Goal: Information Seeking & Learning: Learn about a topic

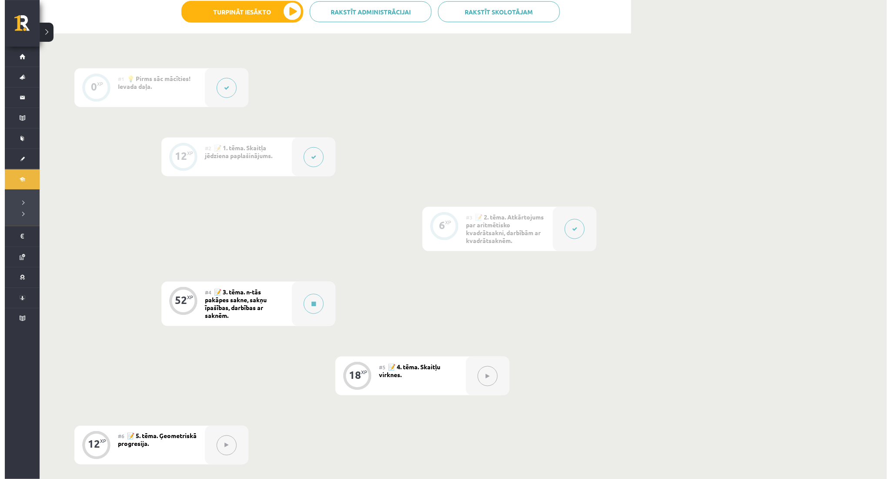
scroll to position [208, 0]
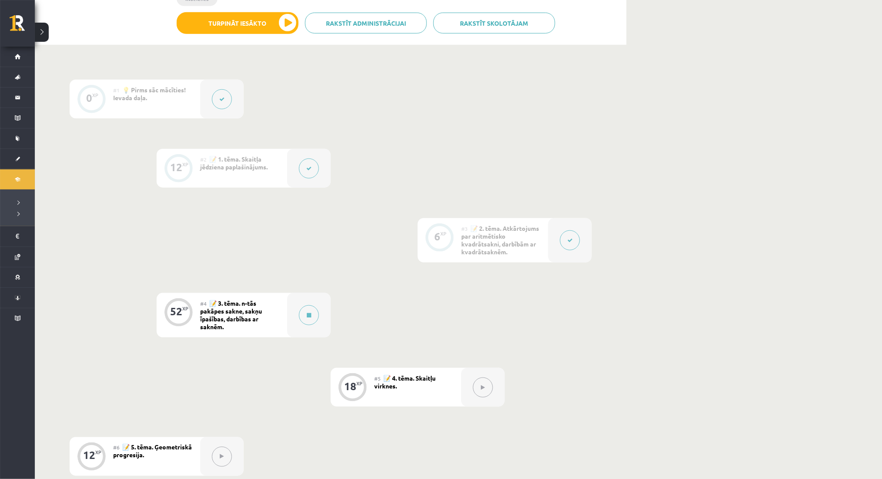
click at [294, 163] on div at bounding box center [309, 168] width 44 height 39
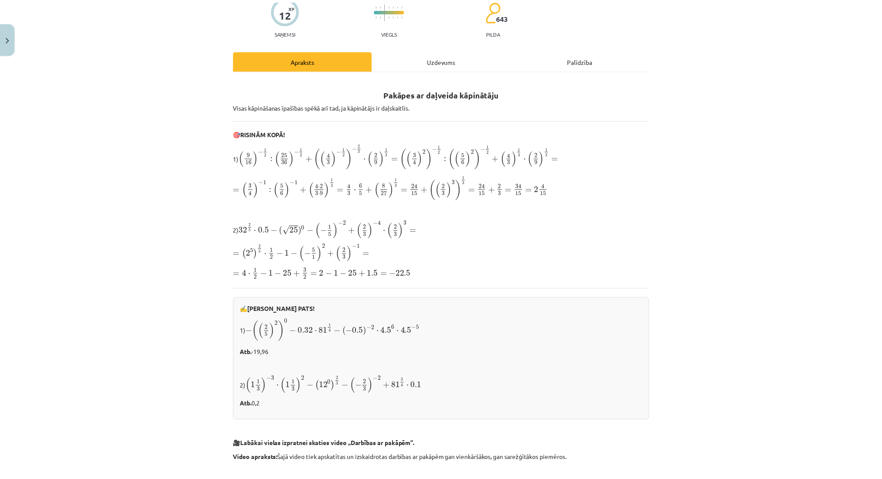
scroll to position [73, 0]
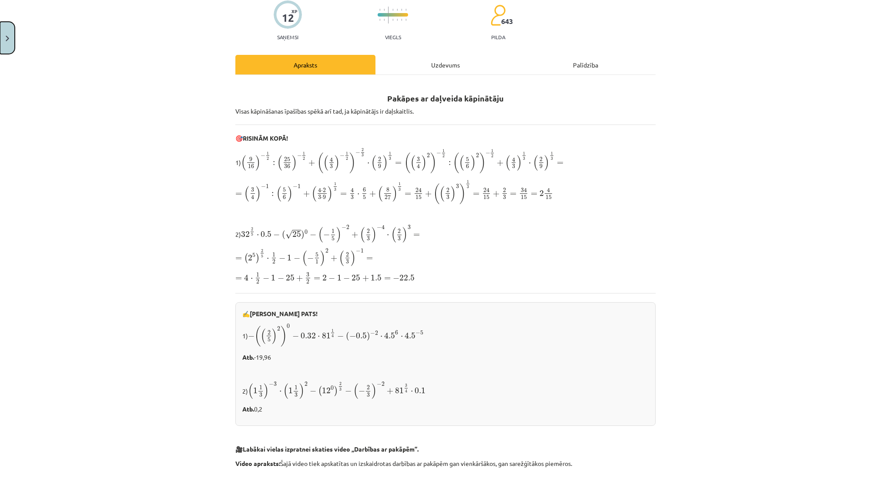
click at [0, 22] on button "Close" at bounding box center [7, 38] width 15 height 32
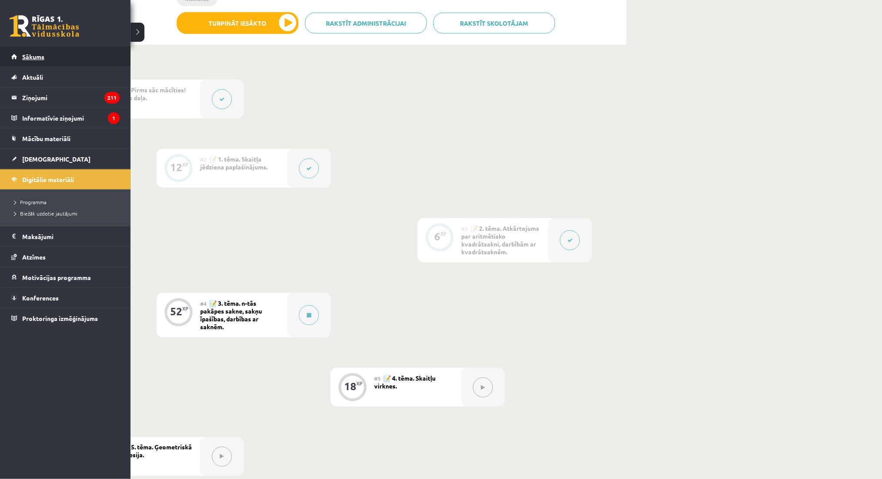
click at [34, 51] on link "Sākums" at bounding box center [65, 57] width 108 height 20
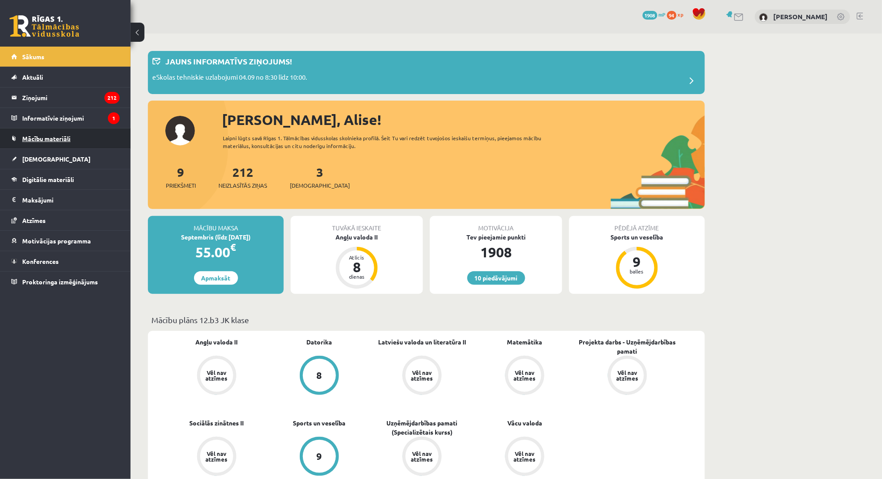
click at [35, 128] on link "Mācību materiāli" at bounding box center [65, 138] width 108 height 20
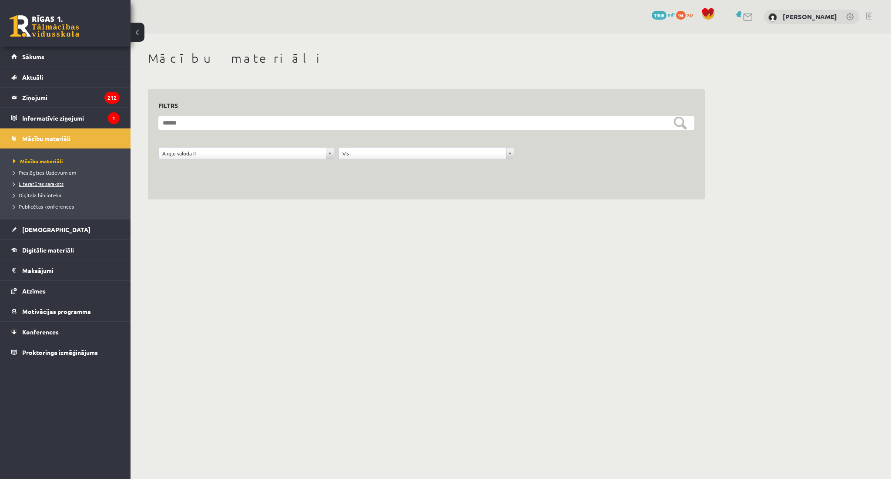
click at [68, 188] on link "Literatūras saraksts" at bounding box center [67, 184] width 109 height 8
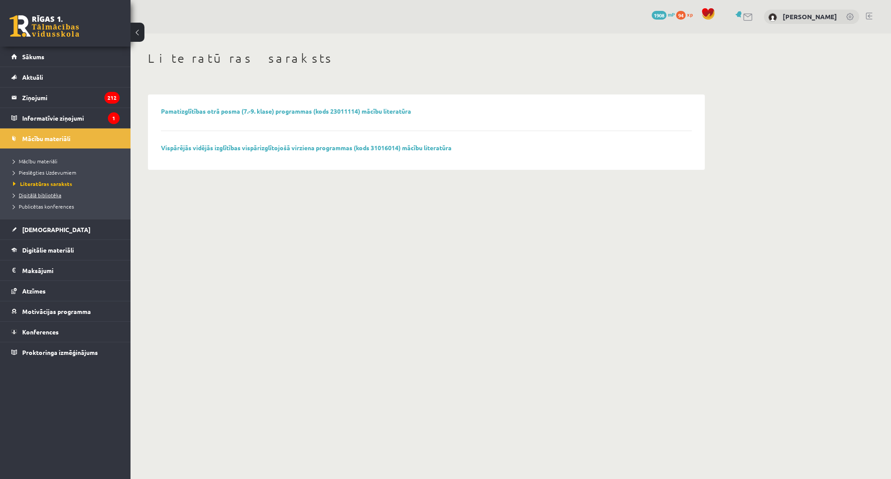
click at [60, 197] on span "Digitālā bibliotēka" at bounding box center [37, 194] width 48 height 7
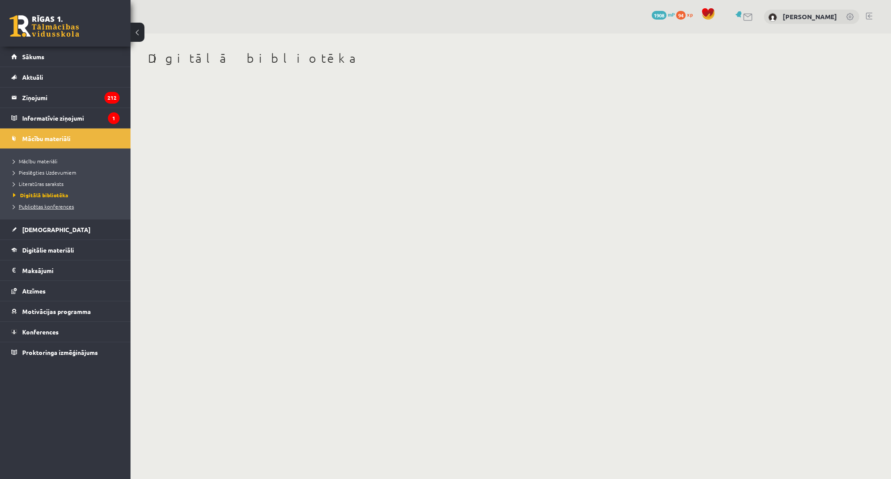
click at [60, 205] on span "Publicētas konferences" at bounding box center [43, 206] width 61 height 7
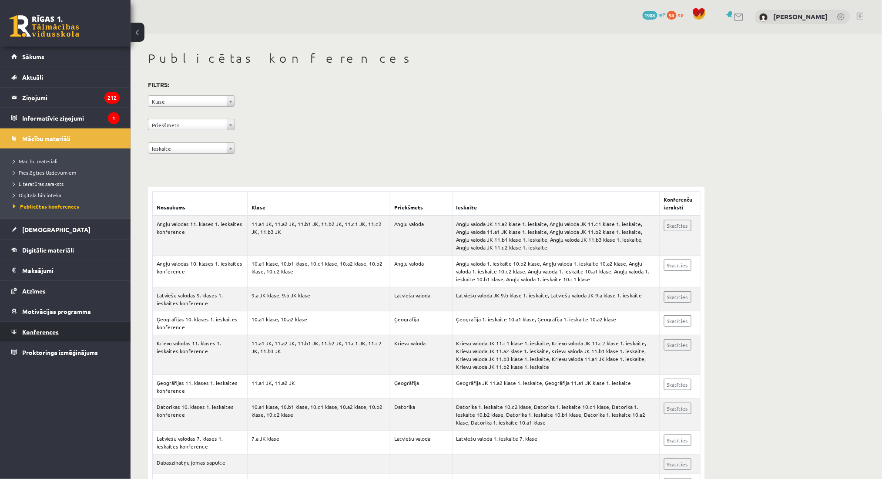
click at [67, 328] on link "Konferences" at bounding box center [65, 332] width 108 height 20
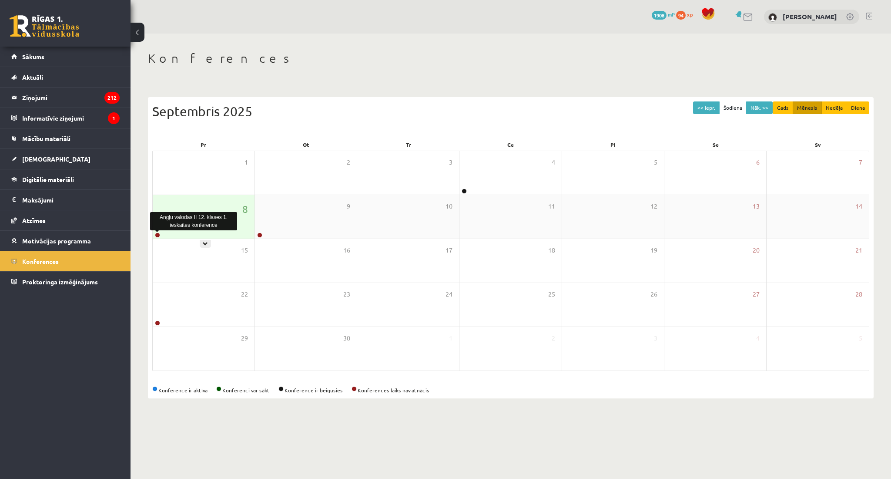
click at [156, 235] on link at bounding box center [157, 234] width 5 height 5
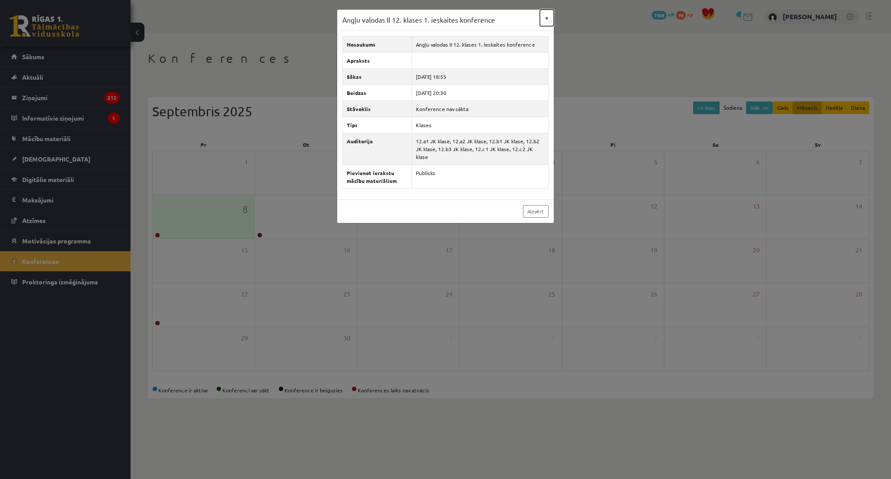
click at [550, 17] on button "×" at bounding box center [547, 18] width 14 height 17
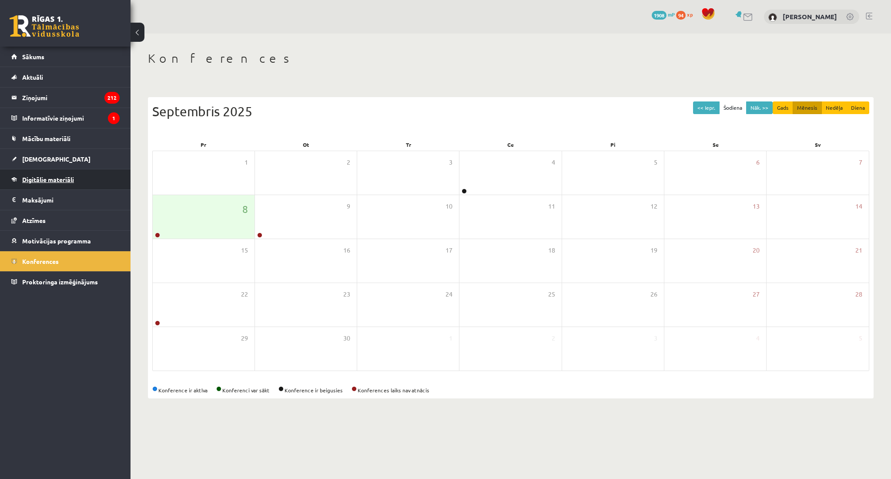
click at [78, 176] on link "Digitālie materiāli" at bounding box center [65, 179] width 108 height 20
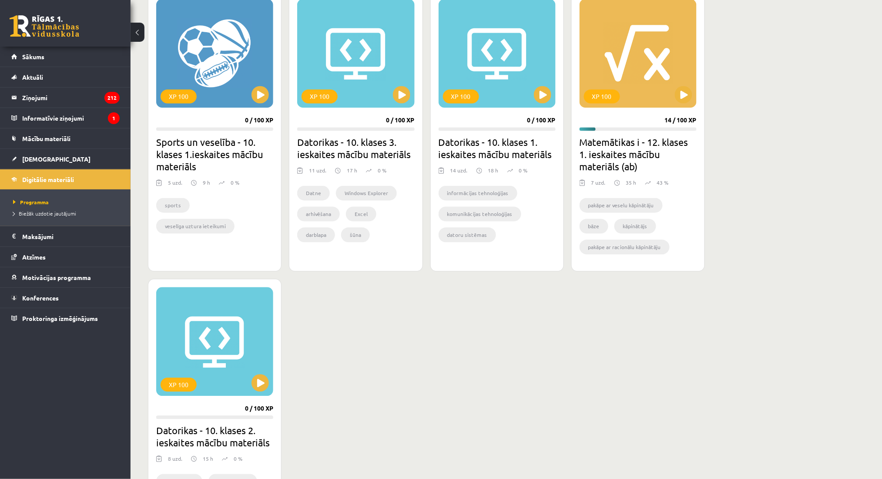
scroll to position [949, 0]
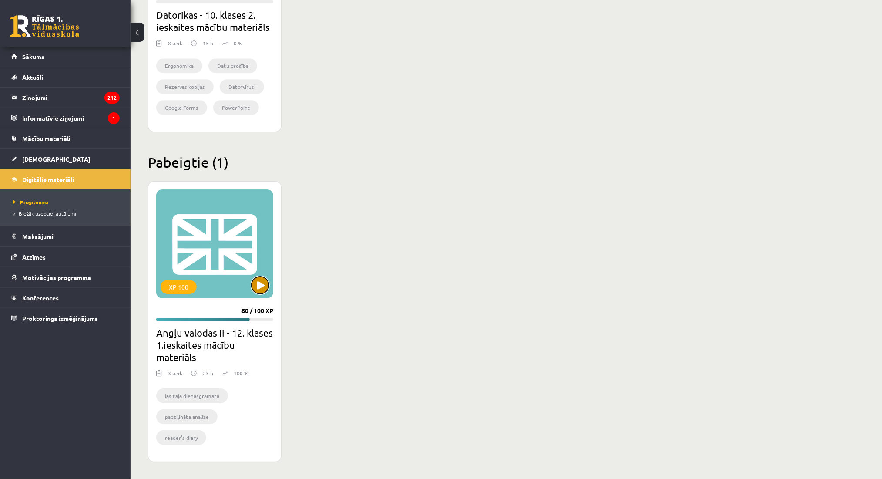
click at [258, 289] on button at bounding box center [260, 284] width 17 height 17
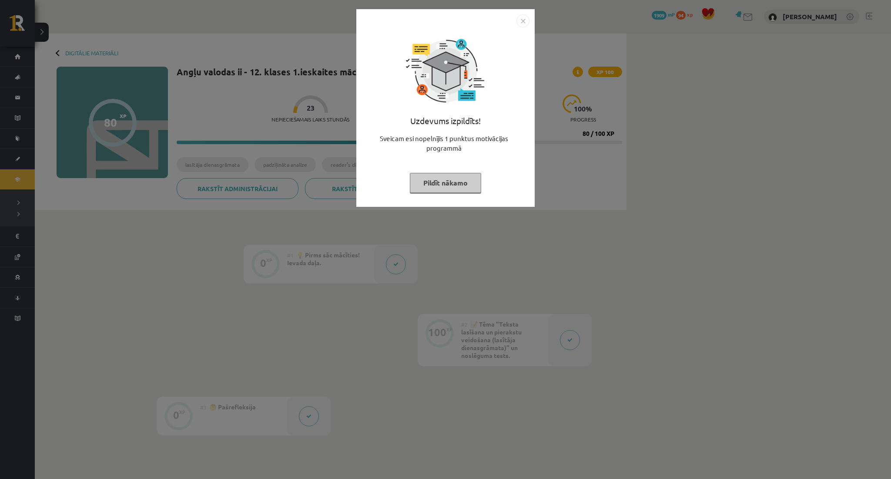
click at [441, 177] on button "Pildīt nākamo" at bounding box center [445, 183] width 71 height 20
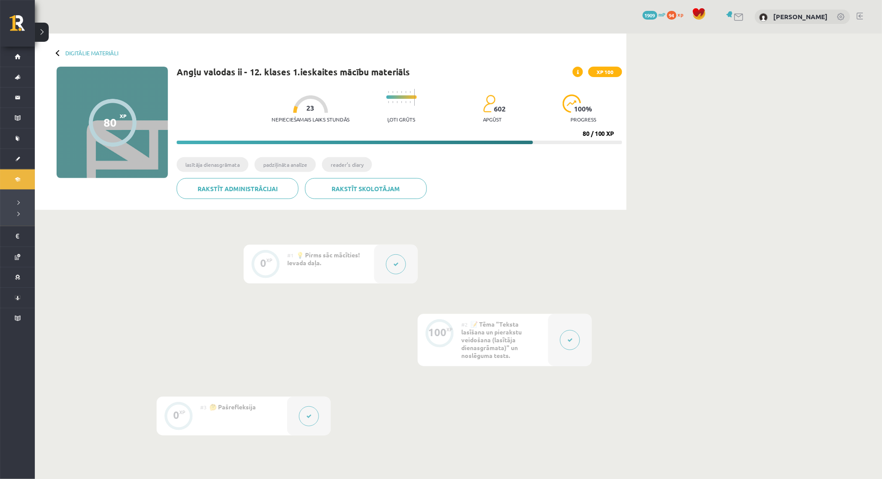
click at [398, 252] on div at bounding box center [396, 264] width 44 height 39
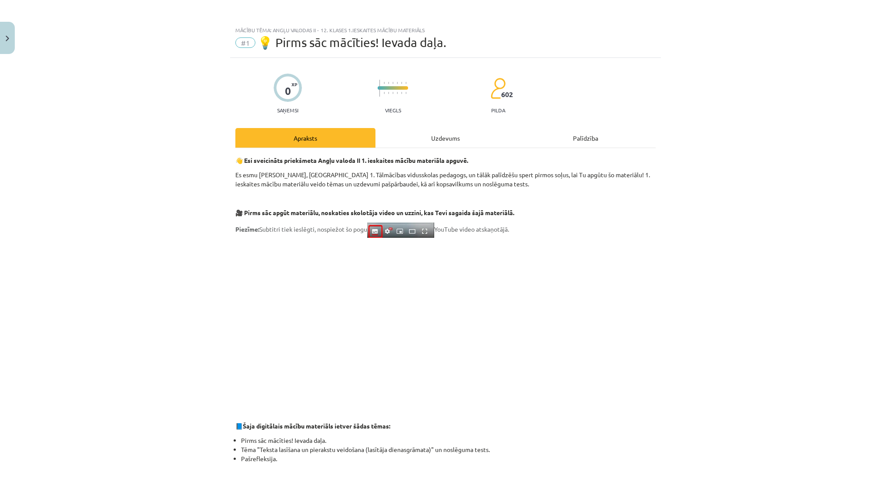
click at [446, 139] on div "Uzdevums" at bounding box center [446, 138] width 140 height 20
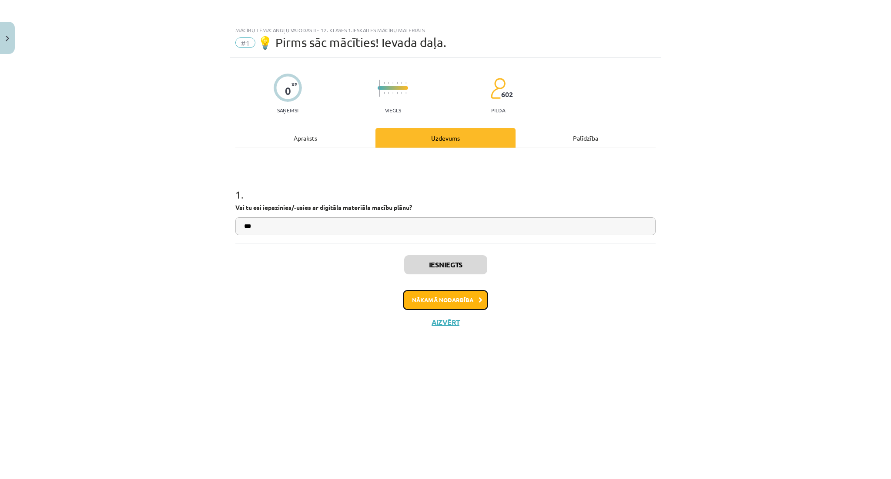
click at [446, 303] on button "Nākamā nodarbība" at bounding box center [445, 300] width 85 height 20
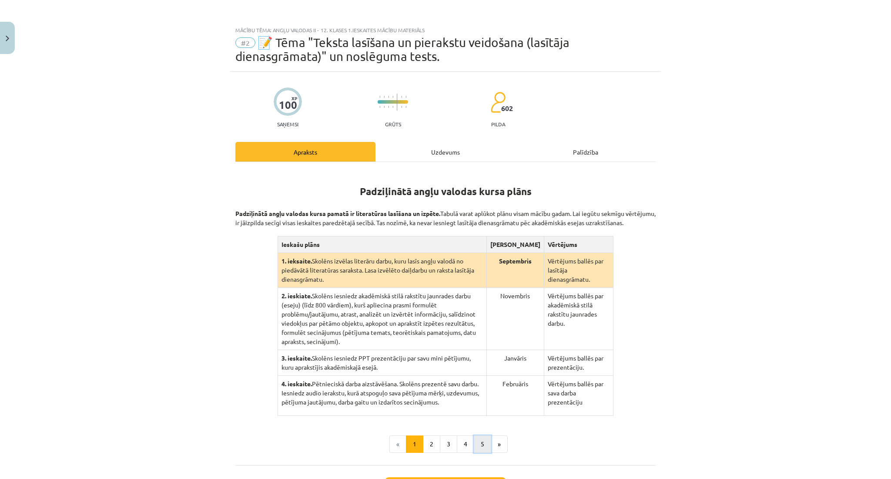
click at [474, 435] on button "5" at bounding box center [482, 443] width 17 height 17
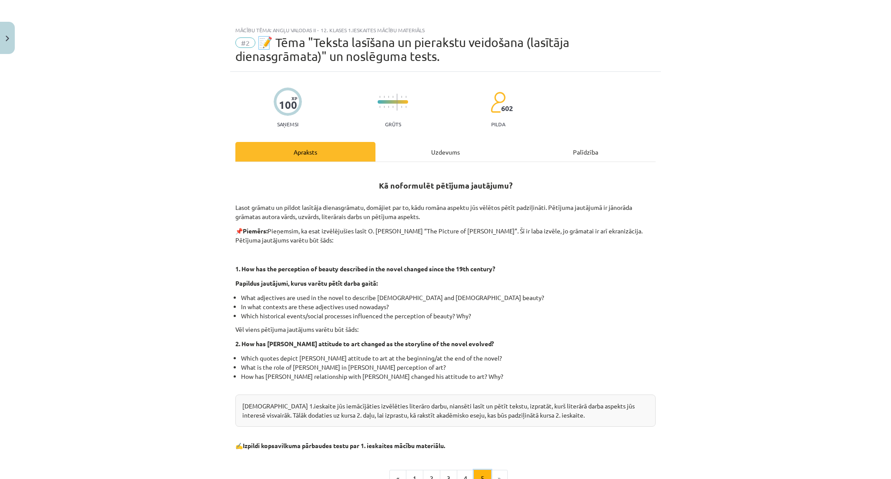
scroll to position [92, 0]
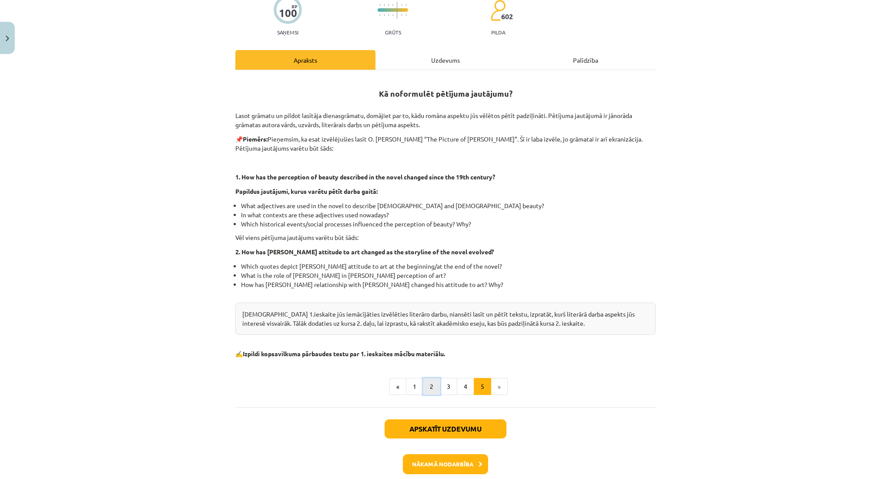
click at [423, 387] on button "2" at bounding box center [431, 386] width 17 height 17
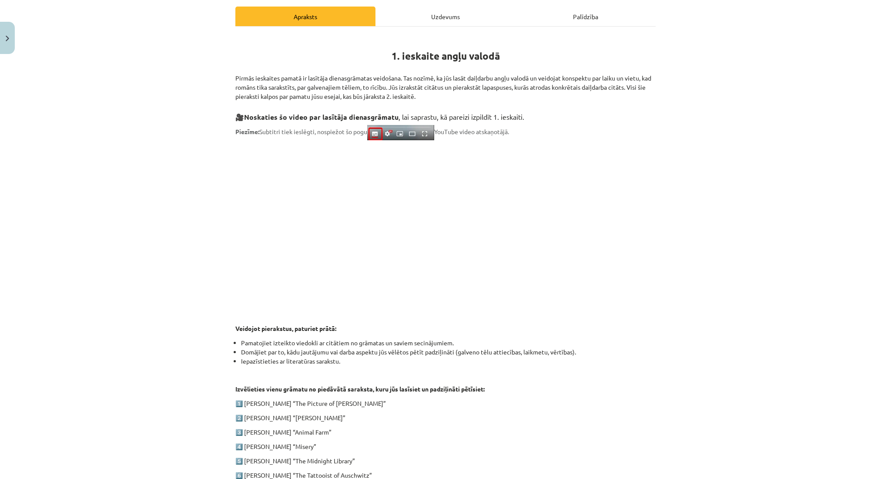
scroll to position [300, 0]
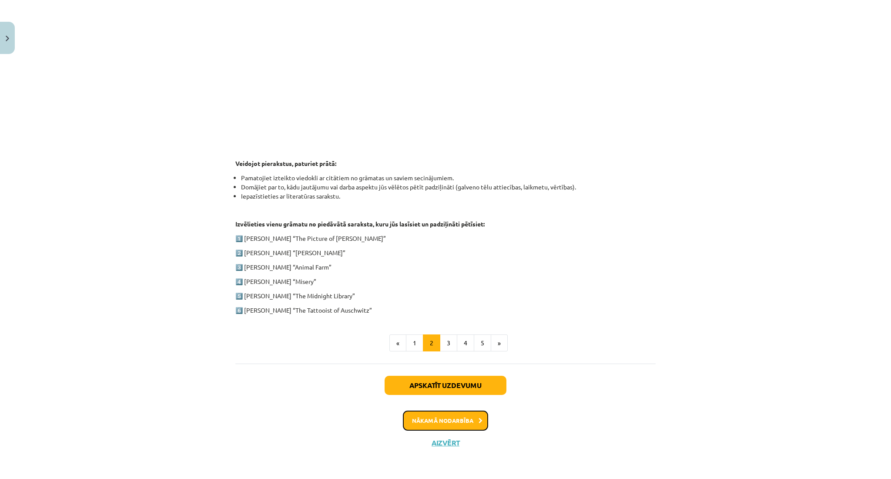
click at [465, 418] on button "Nākamā nodarbība" at bounding box center [445, 420] width 85 height 20
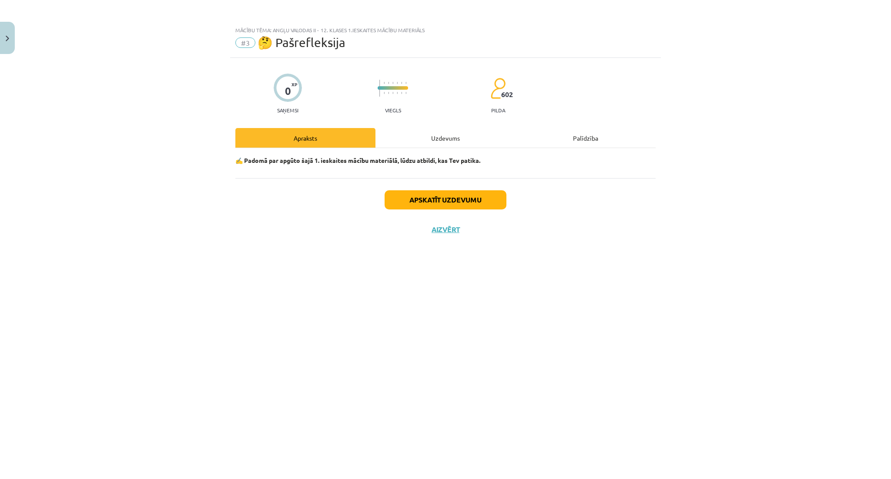
click at [418, 247] on div "0 XP Saņemsi Viegls 602 pilda Apraksts Uzdevums Palīdzība ✍️ Padomā par apgūto …" at bounding box center [445, 257] width 431 height 399
click at [10, 37] on button "Close" at bounding box center [7, 38] width 15 height 32
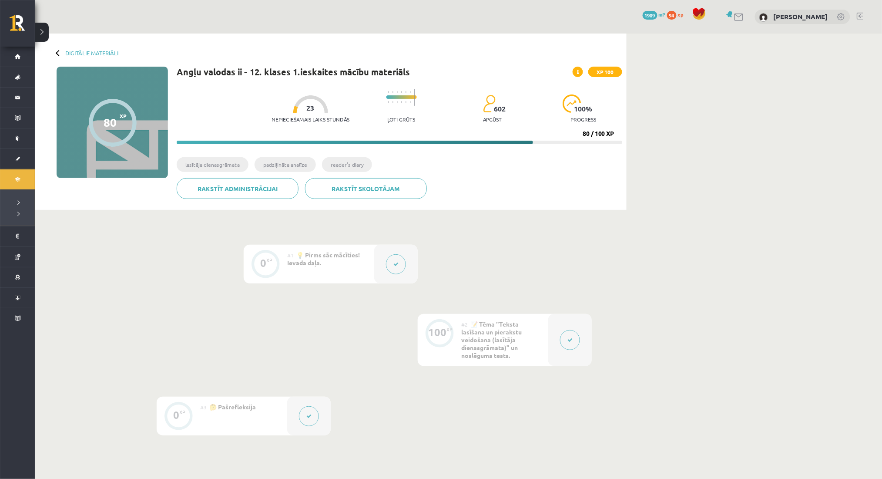
click at [545, 324] on div "#2 📝 Tēma "Teksta lasīšana un pierakstu veidošana (lasītāja dienasgrāmata)" un …" at bounding box center [504, 340] width 87 height 52
click at [574, 345] on button at bounding box center [570, 340] width 20 height 20
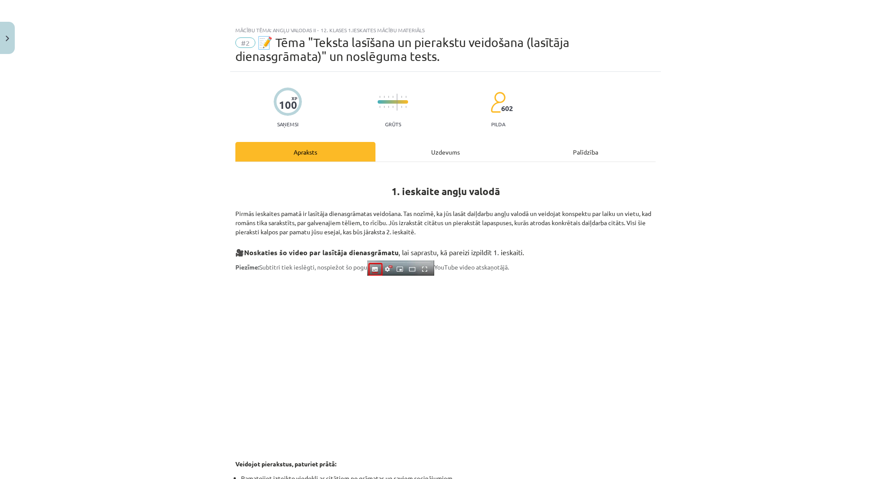
scroll to position [300, 0]
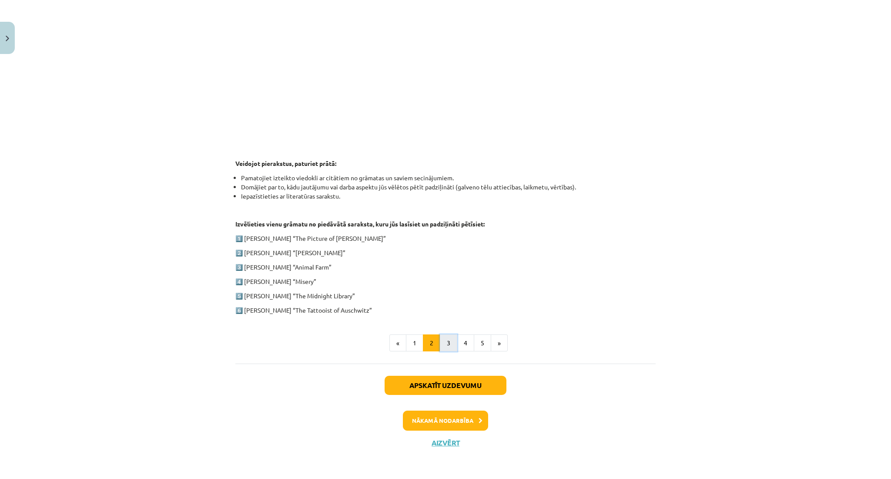
click at [448, 346] on button "3" at bounding box center [448, 342] width 17 height 17
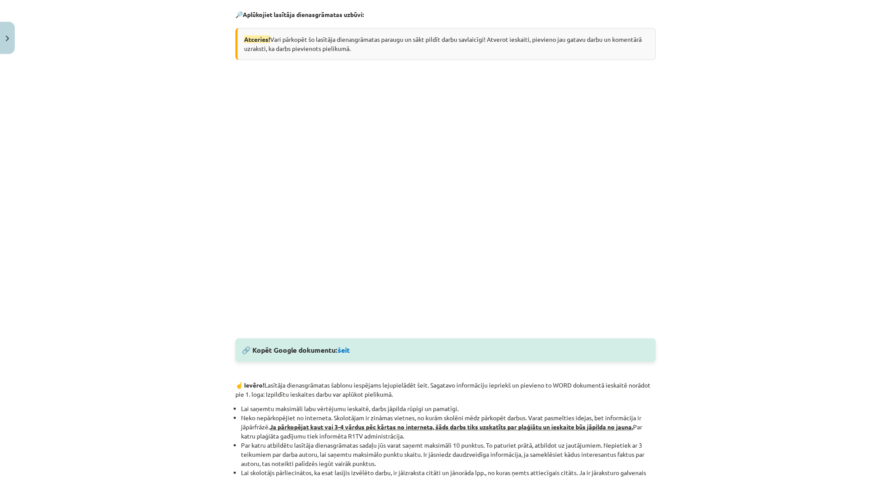
scroll to position [170, 0]
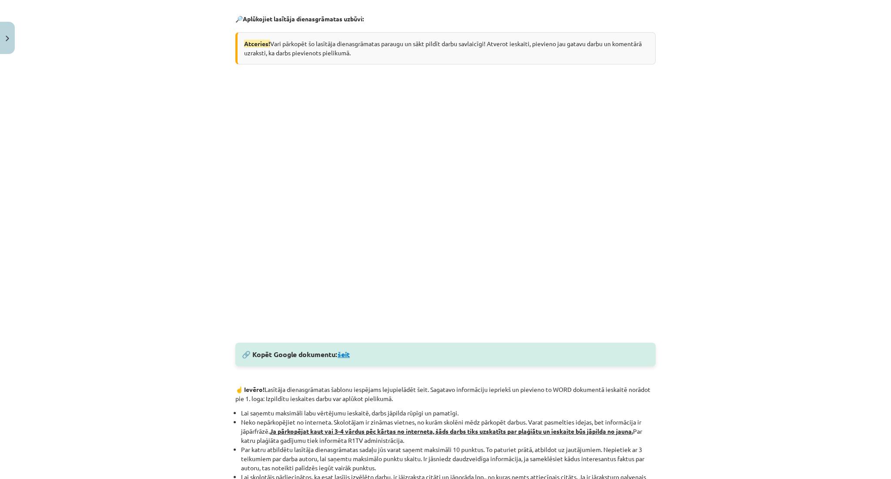
click at [344, 356] on link "šeit" at bounding box center [344, 353] width 12 height 9
